Goal: Task Accomplishment & Management: Complete application form

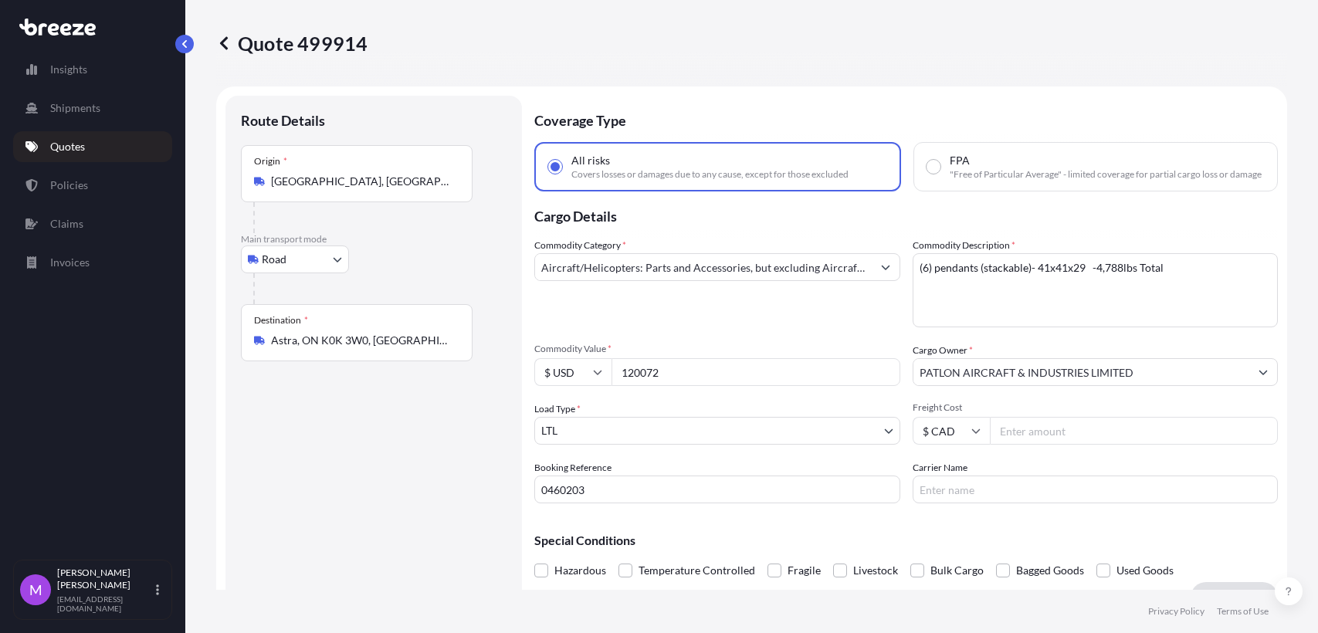
select select "Road"
select select "1"
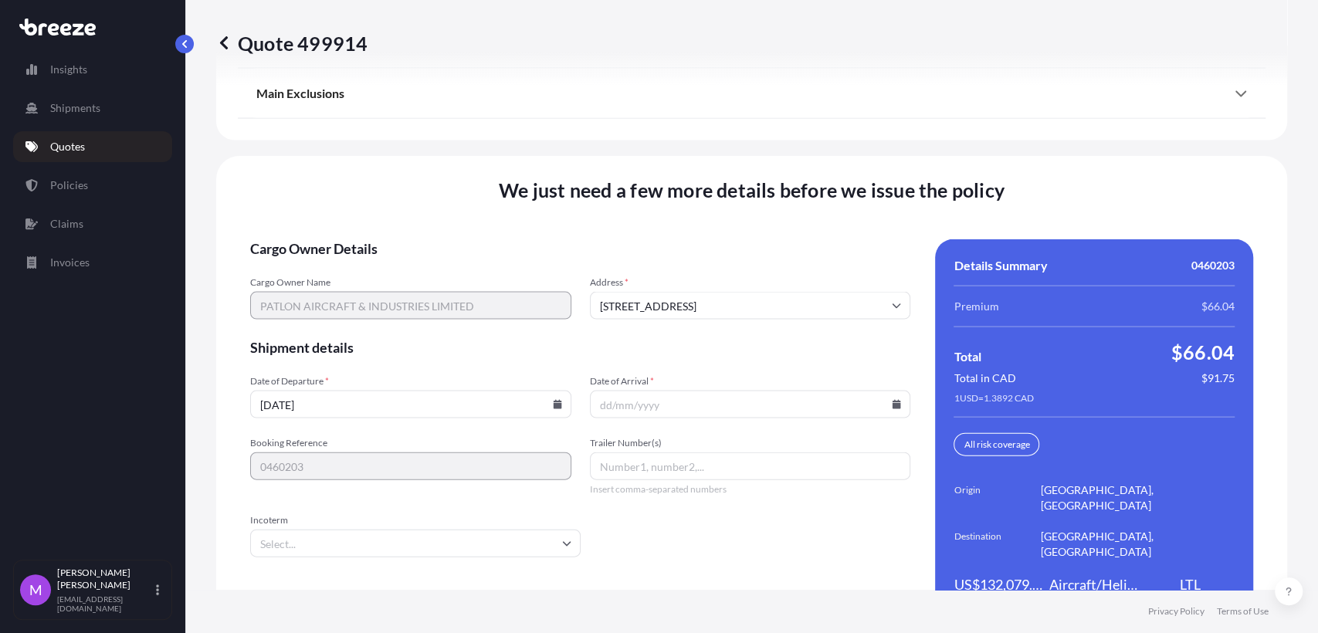
scroll to position [2069, 0]
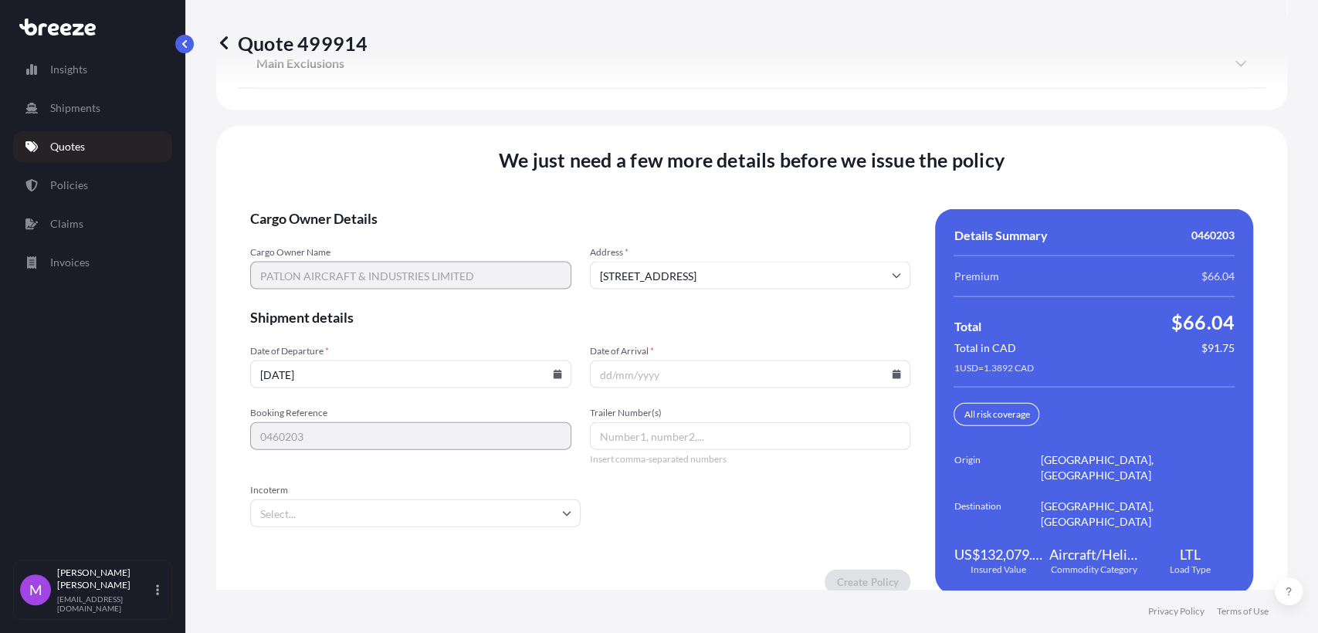
click at [553, 370] on icon at bounding box center [557, 374] width 8 height 9
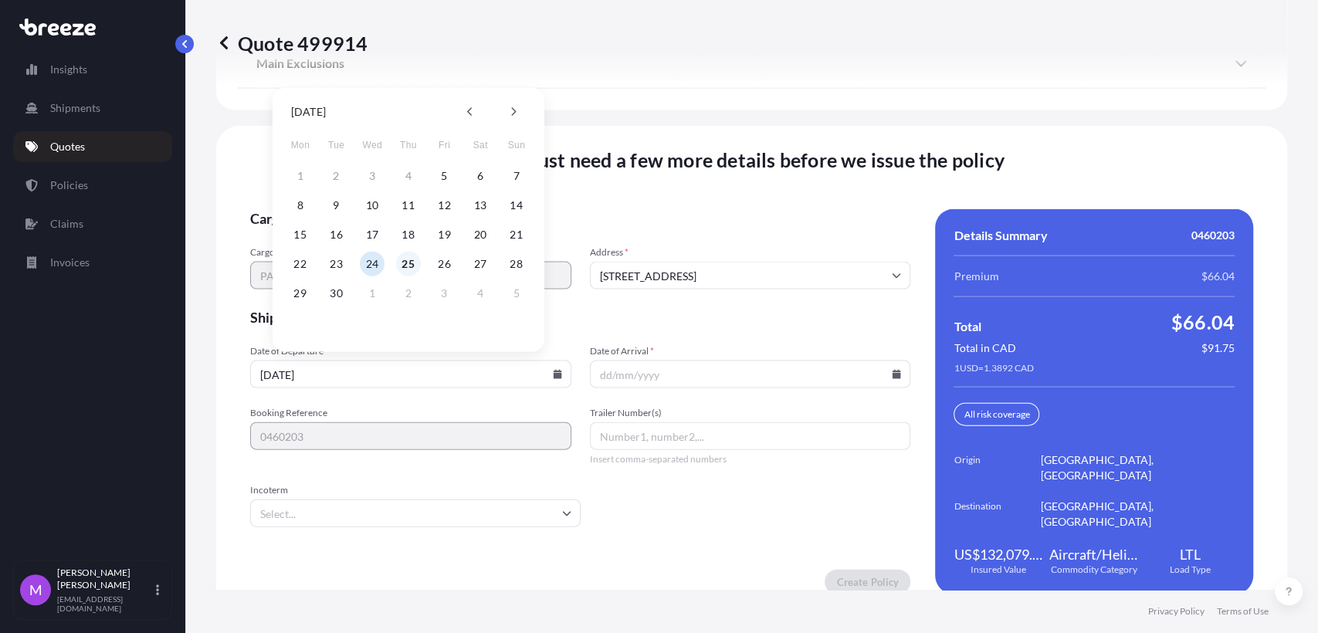
click at [408, 269] on button "25" at bounding box center [408, 264] width 25 height 25
type input "[DATE]"
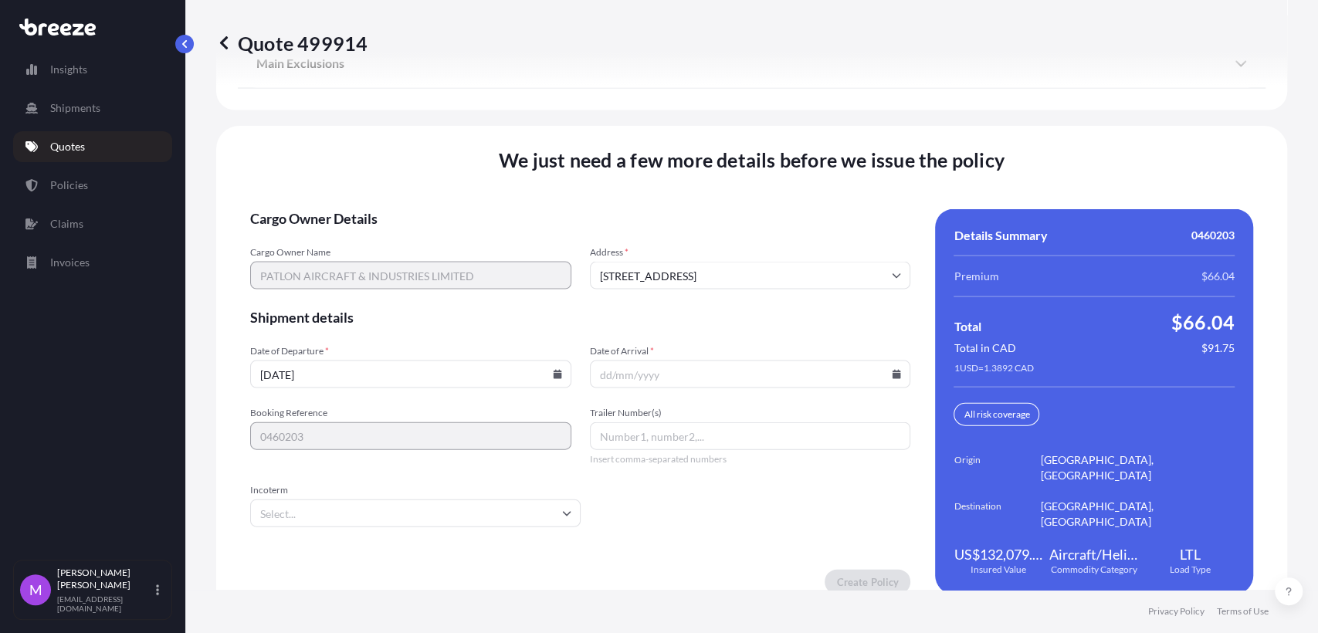
click at [894, 366] on input "Date of Arrival *" at bounding box center [750, 375] width 321 height 28
click at [893, 370] on icon at bounding box center [897, 374] width 8 height 9
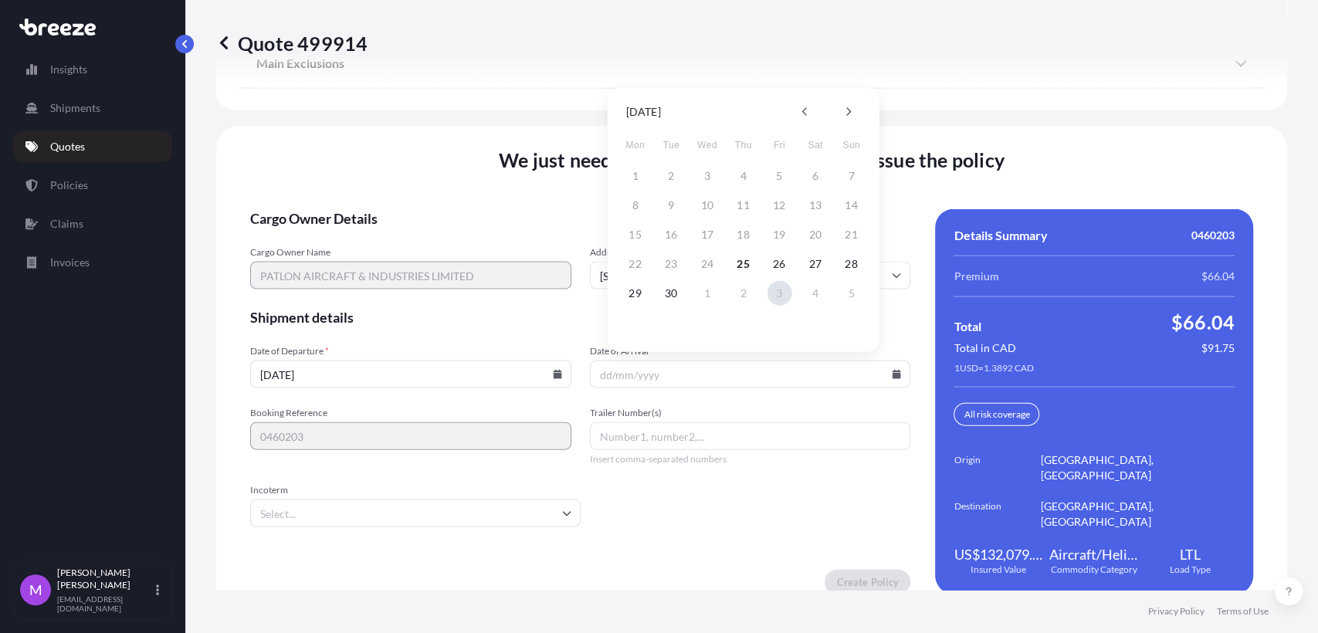
click at [782, 293] on button "3" at bounding box center [779, 293] width 25 height 25
type input "[DATE]"
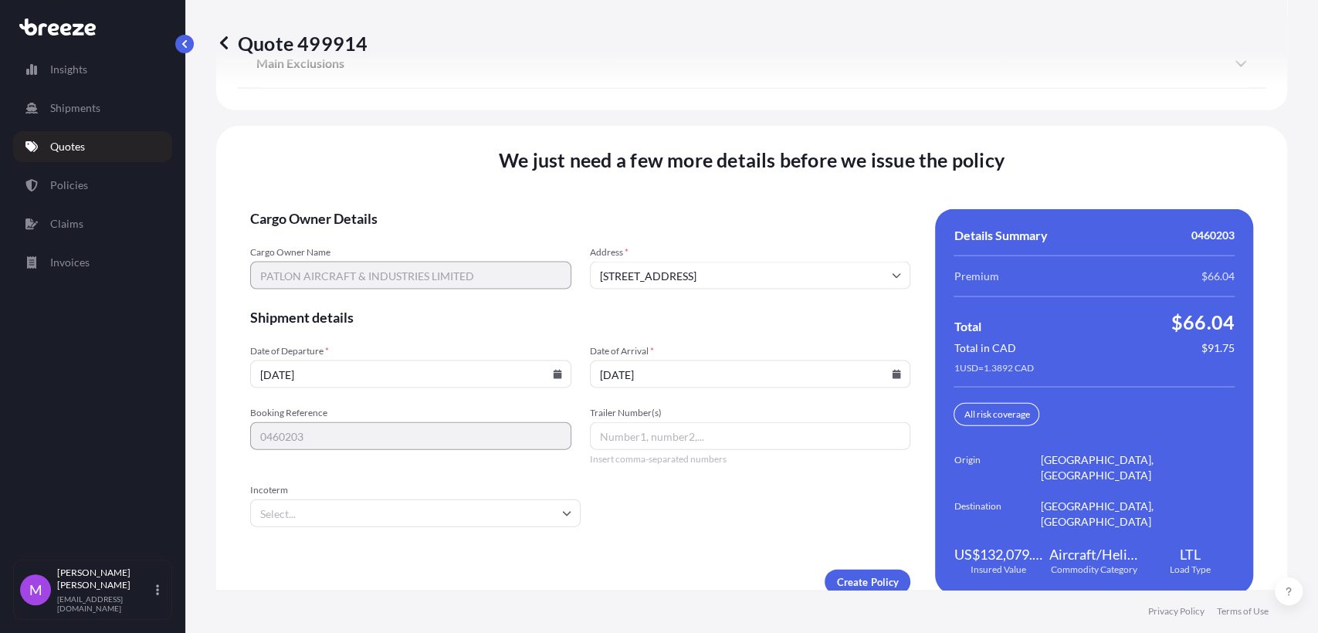
click at [452, 488] on span "Incoterm" at bounding box center [415, 490] width 330 height 12
click at [452, 500] on input "Incoterm" at bounding box center [415, 514] width 330 height 28
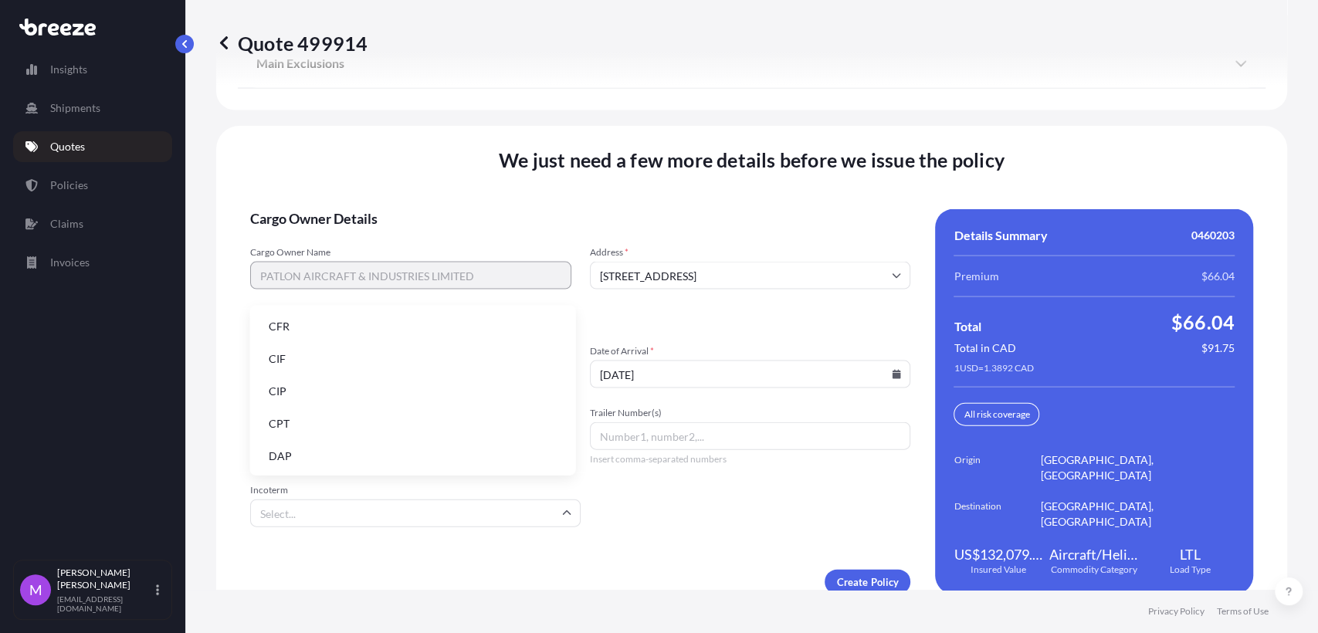
click at [466, 500] on input "Incoterm" at bounding box center [415, 514] width 330 height 28
drag, startPoint x: 337, startPoint y: 360, endPoint x: 354, endPoint y: 422, distance: 64.8
click at [337, 361] on li "CIF" at bounding box center [412, 358] width 313 height 29
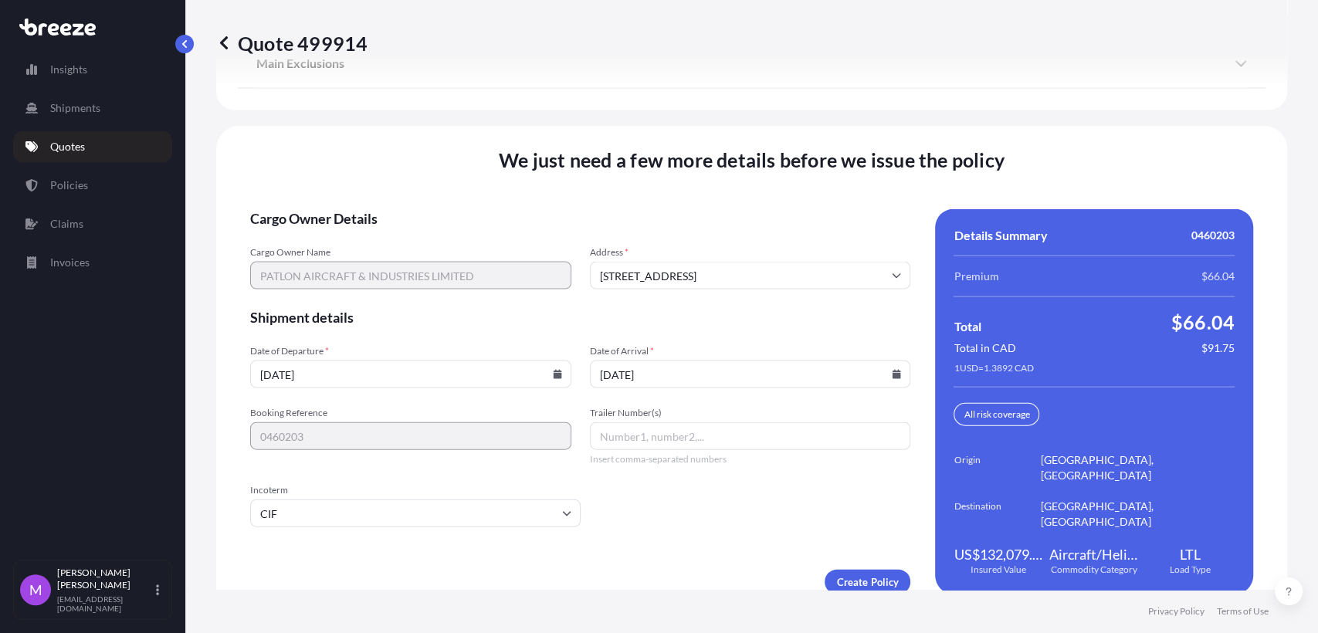
click at [336, 570] on div "Create Policy" at bounding box center [580, 582] width 660 height 25
